Goal: Complete application form

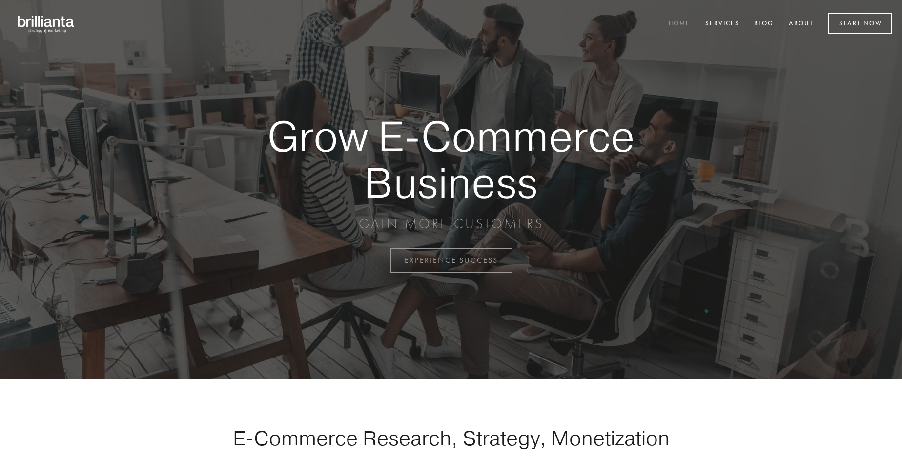
scroll to position [2559, 0]
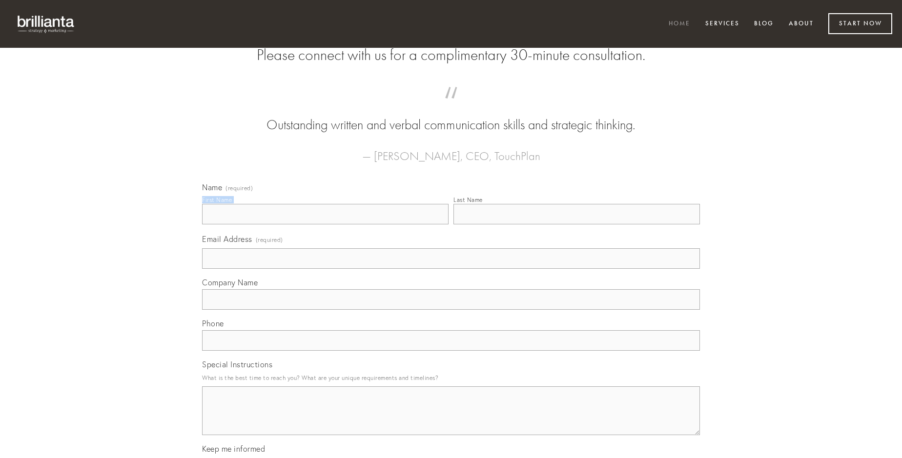
type input "[PERSON_NAME]"
click at [577, 225] on input "Last Name" at bounding box center [577, 214] width 247 height 21
type input "[PERSON_NAME]"
click at [451, 269] on input "Email Address (required)" at bounding box center [451, 259] width 498 height 21
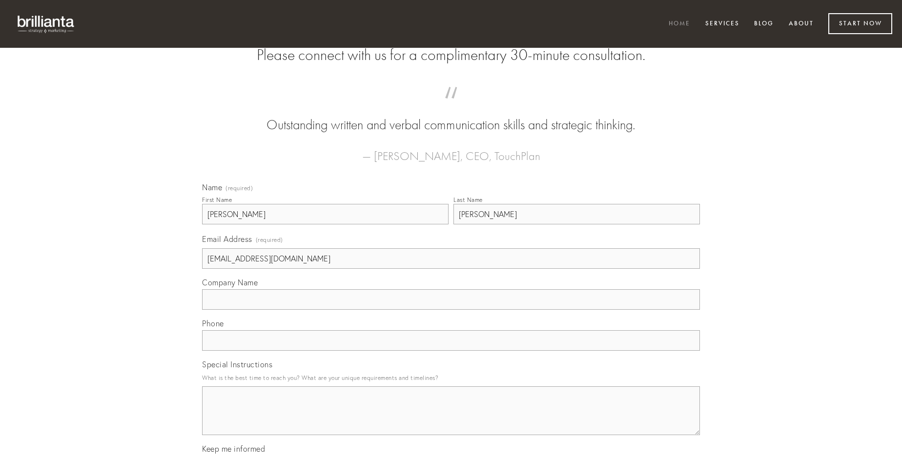
type input "[EMAIL_ADDRESS][DOMAIN_NAME]"
click at [451, 310] on input "Company Name" at bounding box center [451, 300] width 498 height 21
type input "adiuvo"
click at [451, 351] on input "text" at bounding box center [451, 341] width 498 height 21
click at [451, 420] on textarea "Special Instructions" at bounding box center [451, 411] width 498 height 49
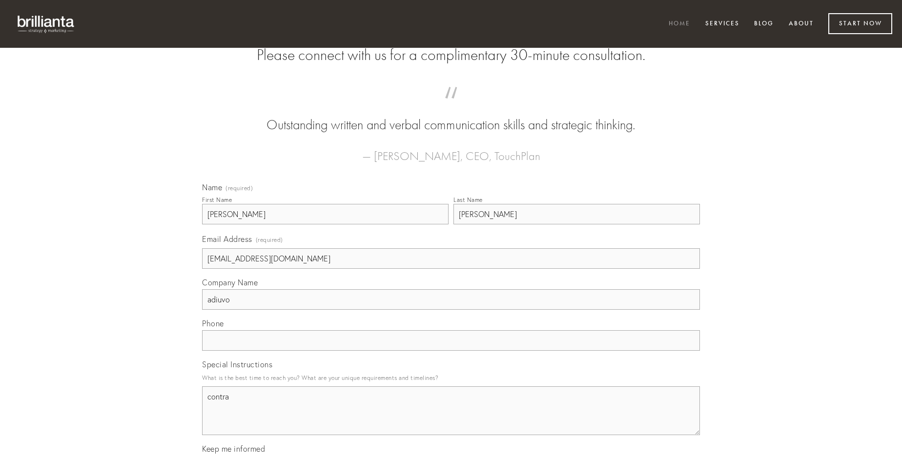
type textarea "contra"
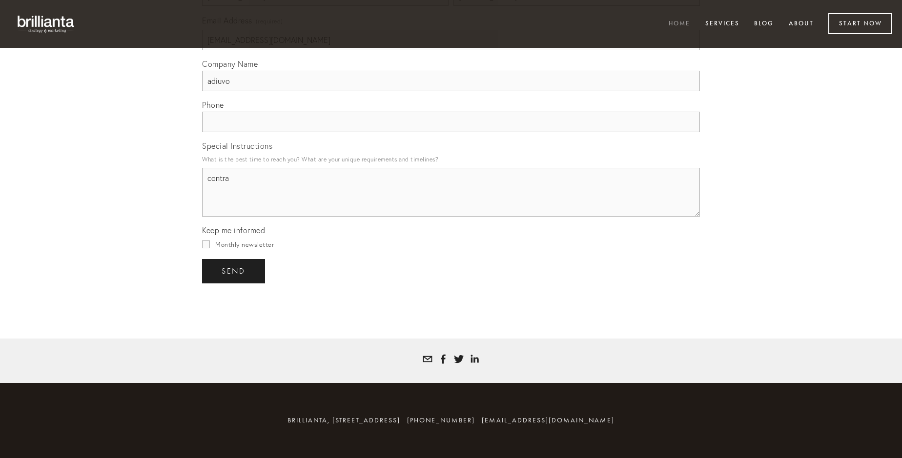
click at [234, 271] on span "send" at bounding box center [234, 271] width 24 height 9
